Goal: Contribute content: Add original content to the website for others to see

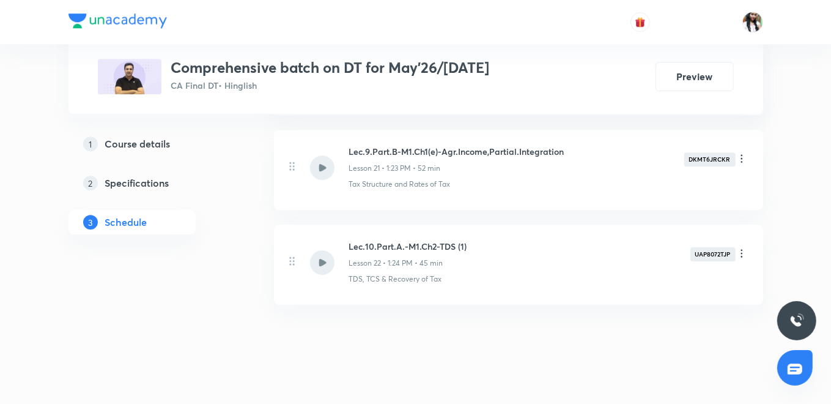
scroll to position [2594, 0]
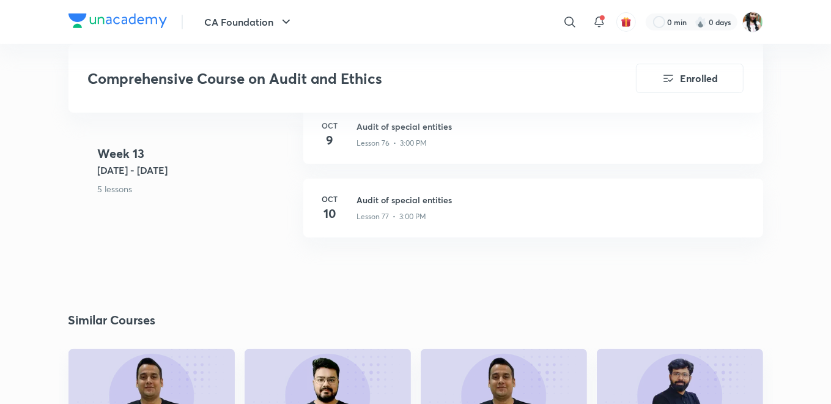
scroll to position [6781, 0]
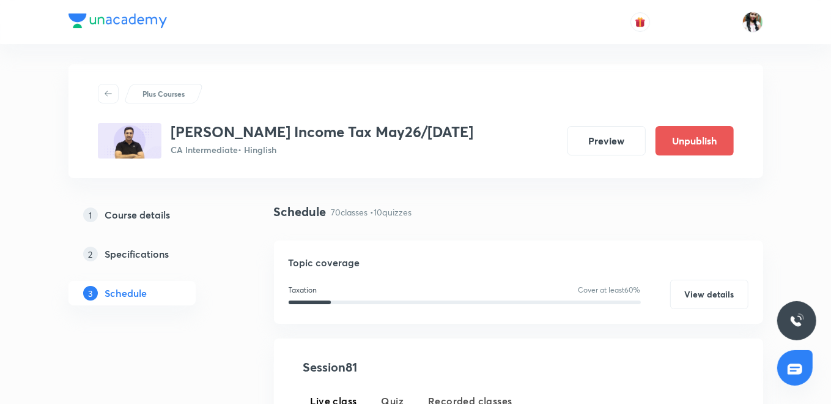
scroll to position [204, 0]
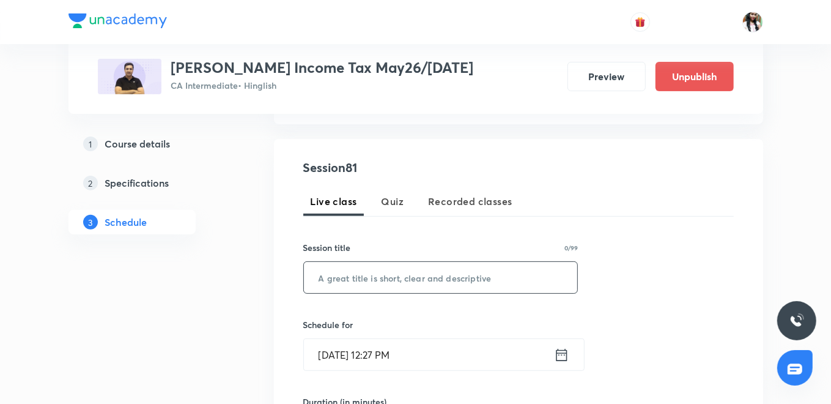
paste input "M2 Part A Capital Gains"
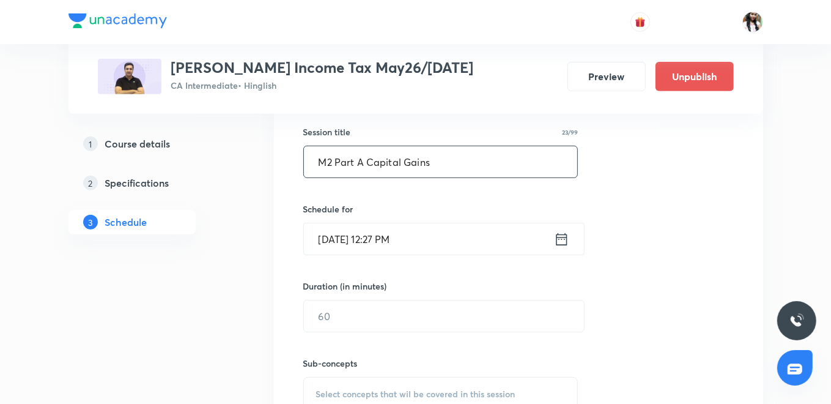
scroll to position [340, 0]
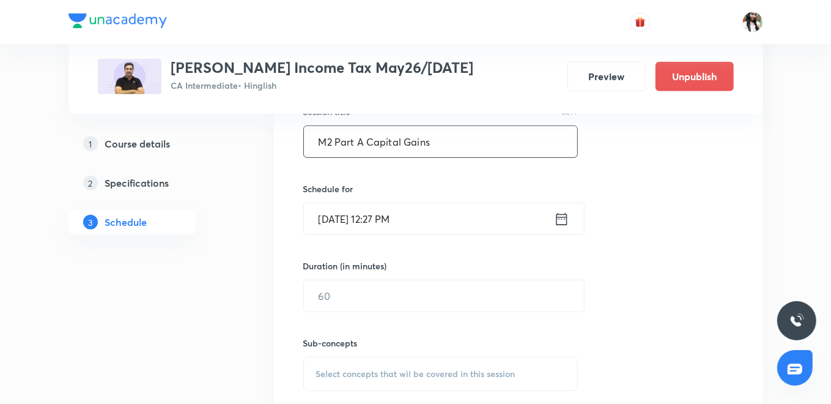
type input "M2 Part A Capital Gains"
click at [568, 211] on icon at bounding box center [561, 218] width 15 height 17
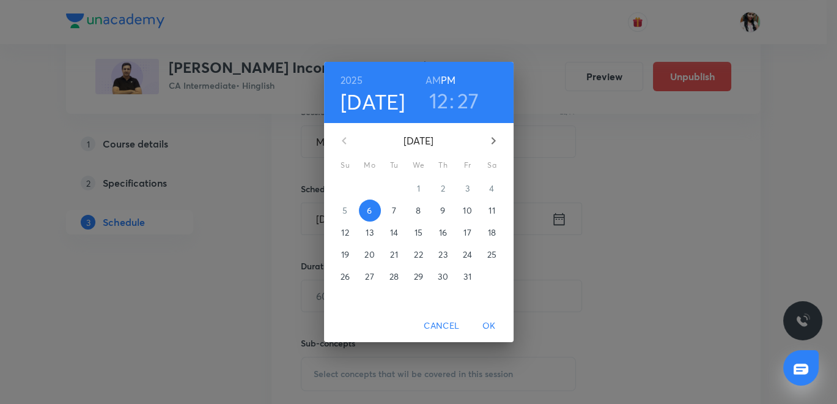
click at [369, 233] on p "13" at bounding box center [369, 232] width 7 height 12
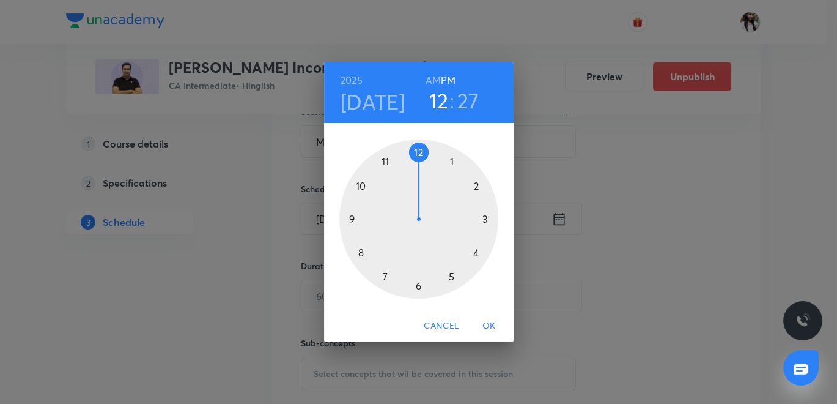
drag, startPoint x: 473, startPoint y: 98, endPoint x: 468, endPoint y: 128, distance: 31.0
click at [473, 98] on h3 "27" at bounding box center [469, 100] width 22 height 26
click at [416, 287] on div at bounding box center [419, 218] width 159 height 159
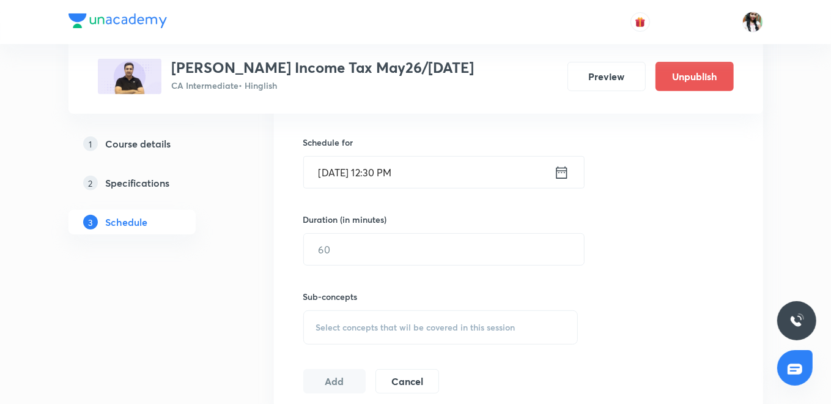
scroll to position [407, 0]
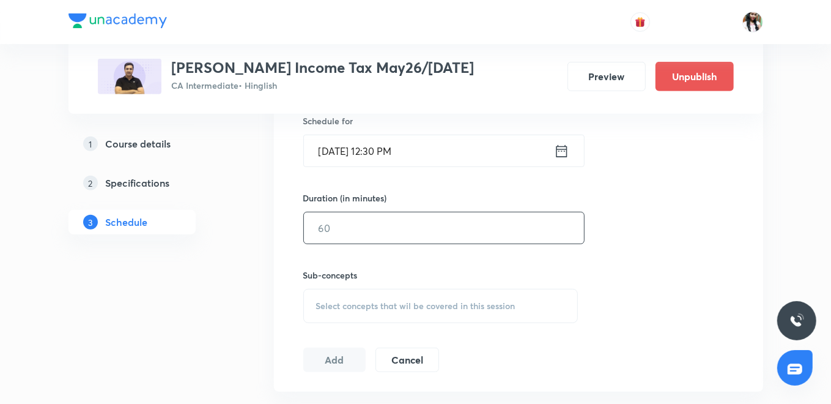
click at [360, 225] on input "text" at bounding box center [444, 227] width 280 height 31
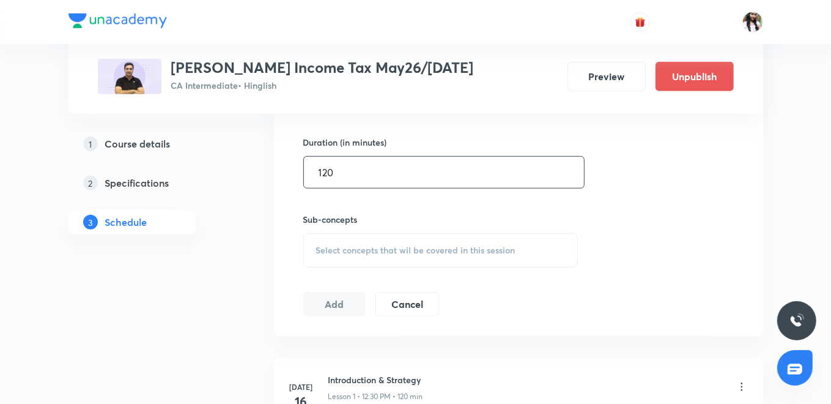
scroll to position [543, 0]
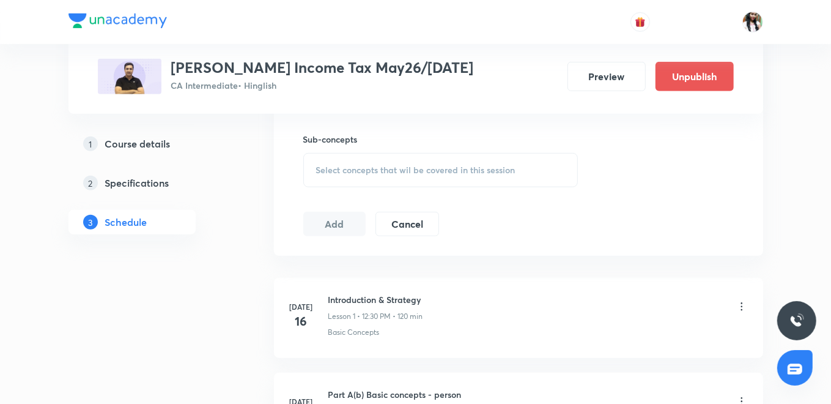
type input "120"
drag, startPoint x: 333, startPoint y: 159, endPoint x: 341, endPoint y: 185, distance: 27.5
click at [333, 160] on div "Select concepts that wil be covered in this session" at bounding box center [440, 170] width 275 height 34
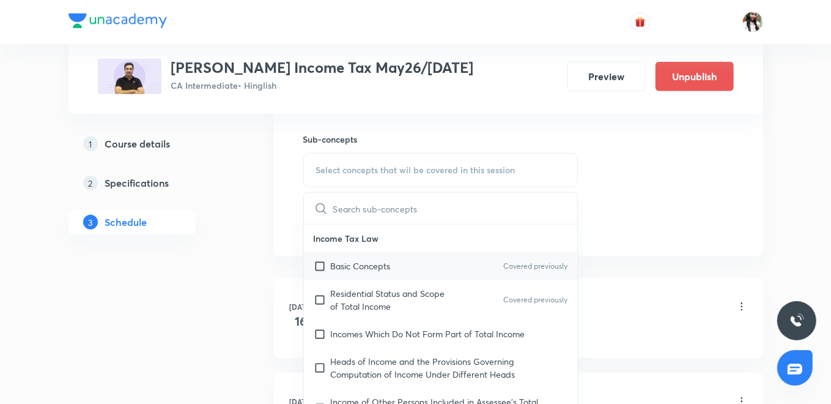
click at [347, 280] on div "Residential Status and Scope of Total Income Covered previously" at bounding box center [441, 300] width 274 height 40
checkbox input "true"
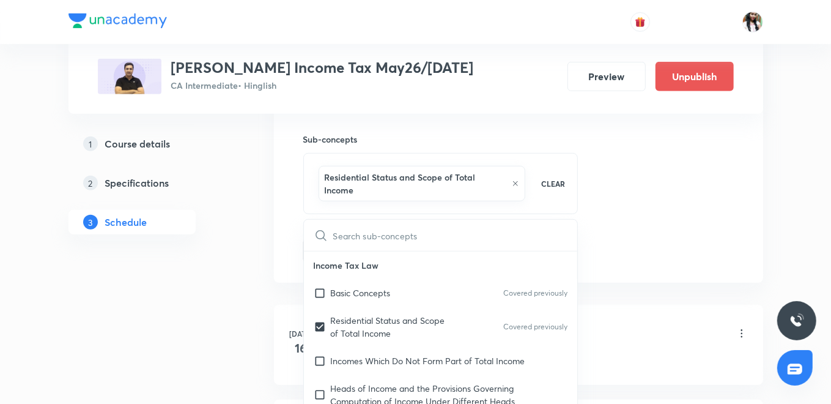
click at [286, 238] on div "Session 81 Live class Quiz Recorded classes Session title 23/99 M2 Part A Capit…" at bounding box center [518, 40] width 489 height 483
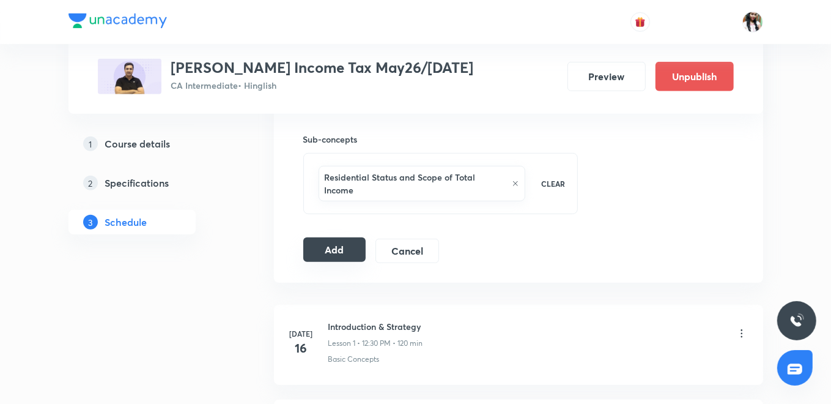
click at [339, 237] on button "Add" at bounding box center [334, 249] width 63 height 24
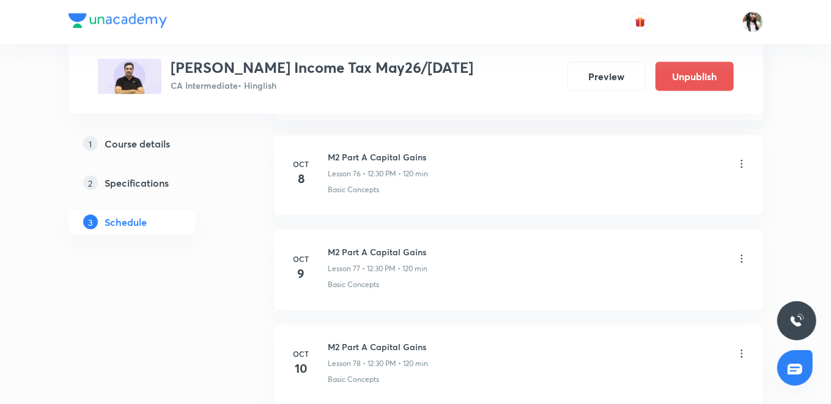
scroll to position [7905, 0]
